Goal: Transaction & Acquisition: Book appointment/travel/reservation

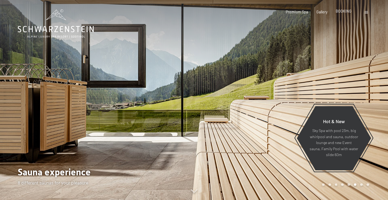
click at [344, 12] on span "BOOKING" at bounding box center [344, 11] width 16 height 5
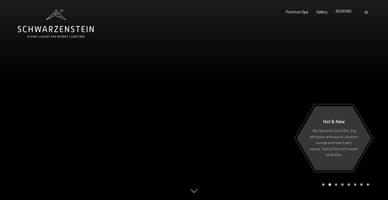
click at [343, 11] on span "BOOKING" at bounding box center [344, 11] width 16 height 5
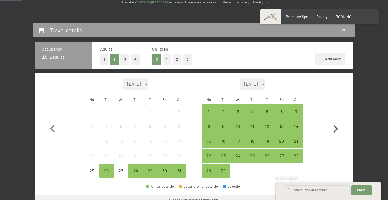
scroll to position [102, 0]
click at [335, 123] on icon "button" at bounding box center [336, 130] width 16 height 16
select select "[DATE]"
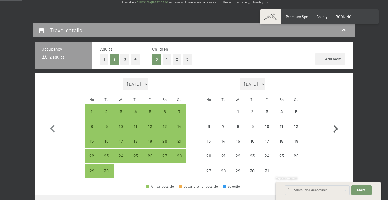
click at [335, 123] on icon "button" at bounding box center [336, 130] width 16 height 16
select select "[DATE]"
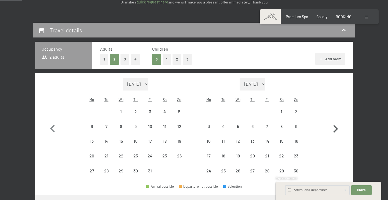
click at [335, 123] on icon "button" at bounding box center [336, 130] width 16 height 16
select select "[DATE]"
click at [335, 123] on icon "button" at bounding box center [336, 130] width 16 height 16
select select "[DATE]"
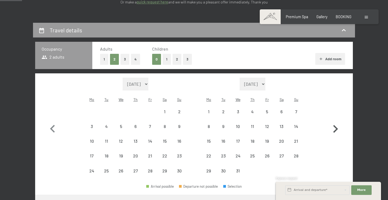
select select "[DATE]"
click at [335, 123] on icon "button" at bounding box center [336, 130] width 16 height 16
select select "[DATE]"
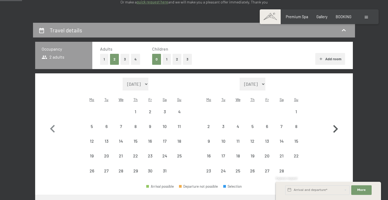
select select "[DATE]"
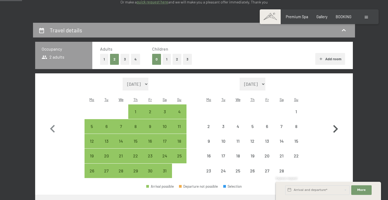
select select "[DATE]"
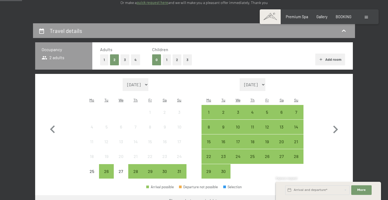
scroll to position [104, 0]
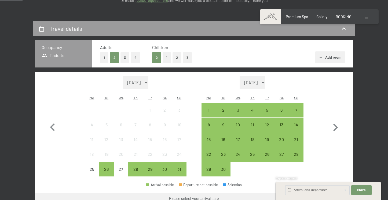
click at [329, 55] on button "Add room" at bounding box center [330, 58] width 30 height 12
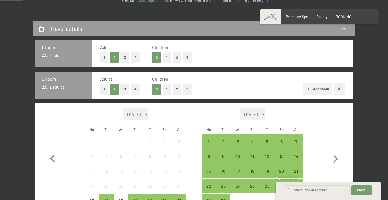
click at [324, 88] on button "Add room" at bounding box center [318, 89] width 30 height 12
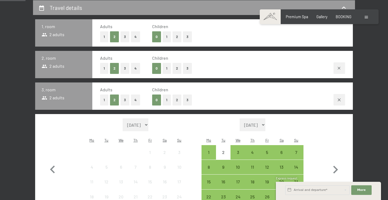
scroll to position [123, 0]
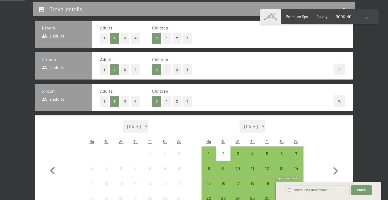
click at [164, 101] on button "1" at bounding box center [167, 101] width 8 height 11
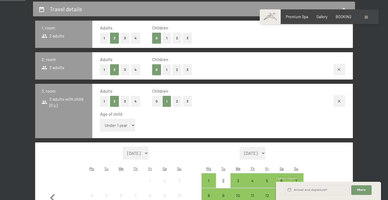
select select "13"
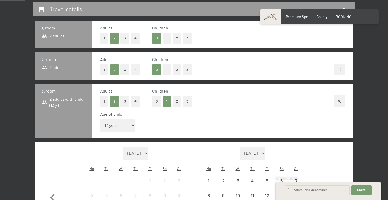
click at [165, 72] on button "1" at bounding box center [167, 69] width 8 height 11
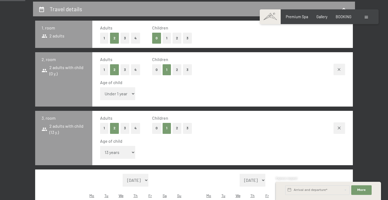
click at [157, 70] on button "0" at bounding box center [156, 69] width 9 height 11
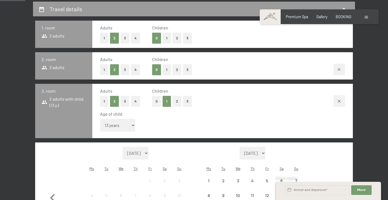
click at [125, 70] on button "3" at bounding box center [125, 69] width 9 height 11
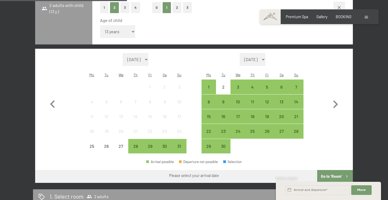
scroll to position [220, 0]
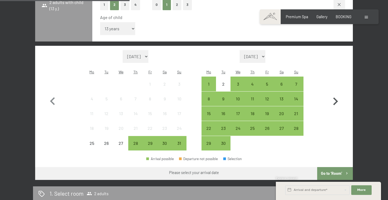
click at [335, 94] on icon "button" at bounding box center [336, 102] width 16 height 16
select select "[DATE]"
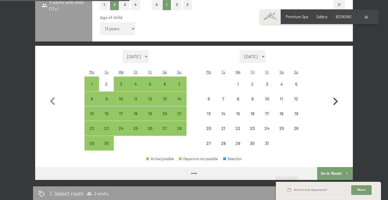
click at [335, 94] on icon "button" at bounding box center [336, 102] width 16 height 16
select select "[DATE]"
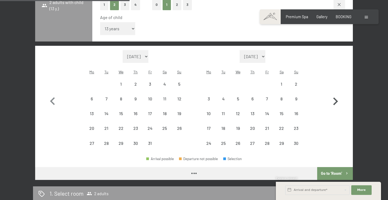
click at [335, 94] on icon "button" at bounding box center [336, 102] width 16 height 16
select select "[DATE]"
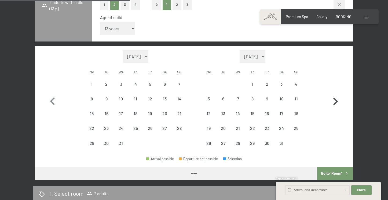
select select "[DATE]"
click at [335, 94] on icon "button" at bounding box center [336, 102] width 16 height 16
select select "[DATE]"
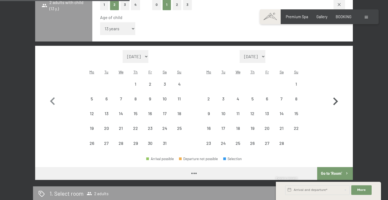
select select "[DATE]"
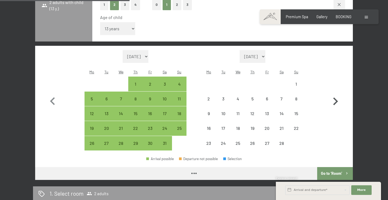
click at [335, 94] on icon "button" at bounding box center [336, 102] width 16 height 16
select select "[DATE]"
select select "2026-03-01"
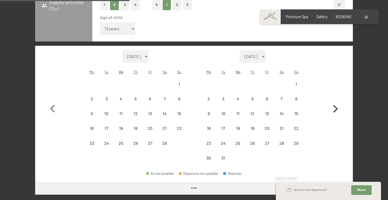
select select "[DATE]"
select select "2026-03-01"
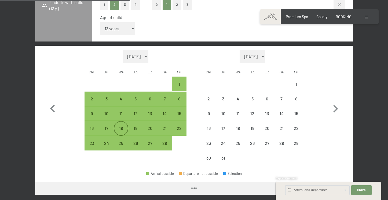
select select "[DATE]"
select select "2026-03-01"
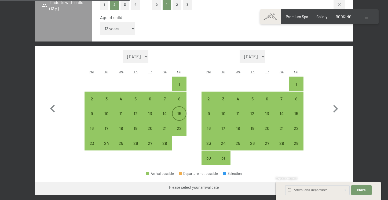
click at [178, 112] on div "15" at bounding box center [179, 118] width 13 height 13
select select "[DATE]"
select select "2026-03-01"
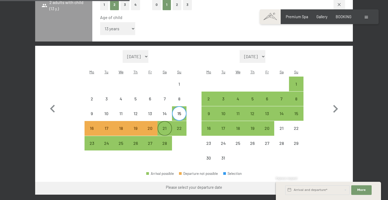
click at [164, 126] on div "21" at bounding box center [164, 132] width 13 height 13
select select "[DATE]"
select select "2026-03-01"
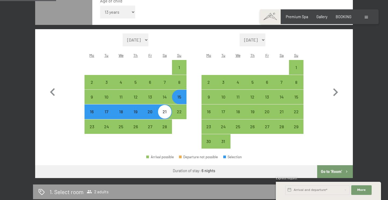
scroll to position [239, 0]
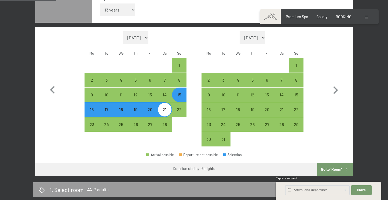
click at [332, 163] on button "Go to ‘Room’" at bounding box center [335, 169] width 36 height 13
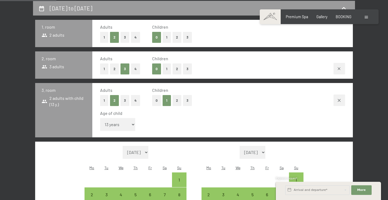
select select "[DATE]"
select select "2026-03-01"
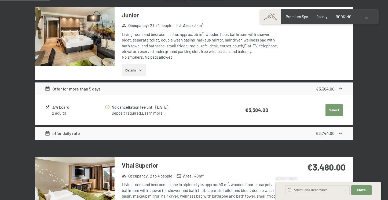
scroll to position [178, 0]
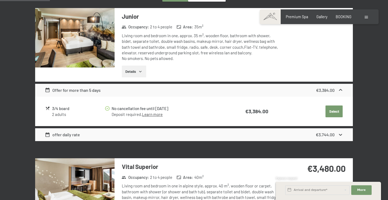
click at [338, 114] on button "Select" at bounding box center [334, 112] width 17 height 12
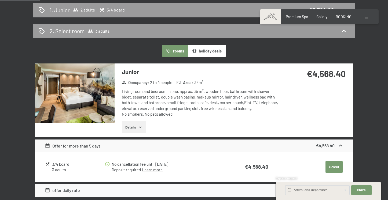
scroll to position [144, 0]
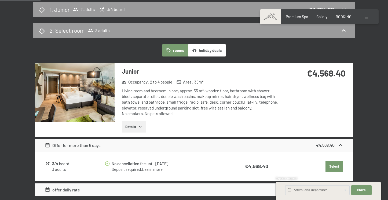
click at [337, 165] on button "Select" at bounding box center [334, 167] width 17 height 12
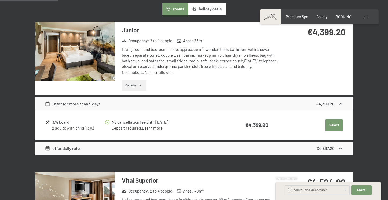
scroll to position [207, 0]
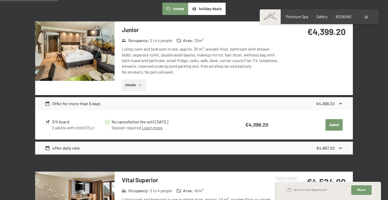
click at [333, 127] on button "Select" at bounding box center [334, 125] width 17 height 12
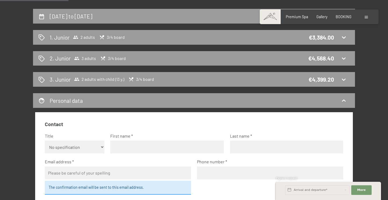
scroll to position [114, 0]
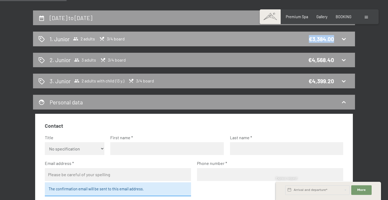
drag, startPoint x: 308, startPoint y: 39, endPoint x: 333, endPoint y: 40, distance: 25.0
click at [333, 40] on div "1. Junior 2 adults 3/4 board €3,384.00" at bounding box center [193, 39] width 311 height 8
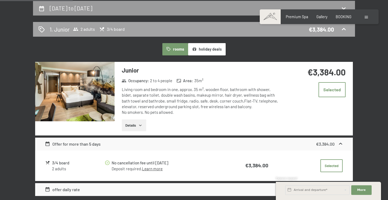
click at [343, 28] on icon at bounding box center [344, 29] width 6 height 6
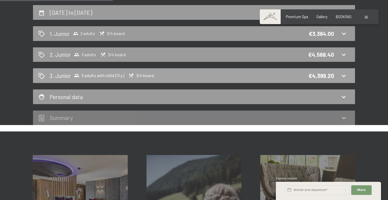
scroll to position [113, 0]
